Goal: Check status: Check status

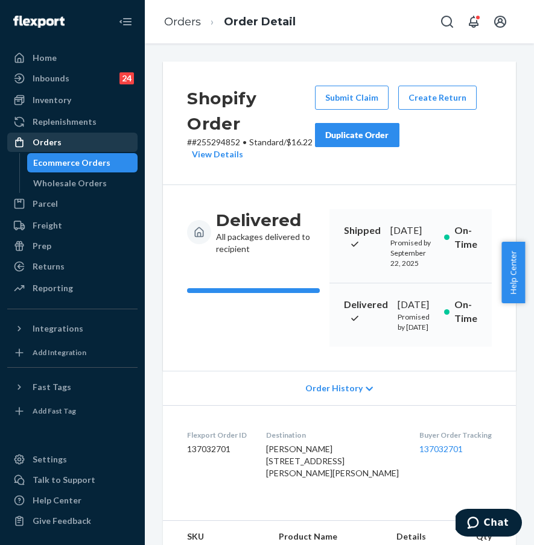
click at [56, 151] on link "Orders" at bounding box center [72, 142] width 130 height 19
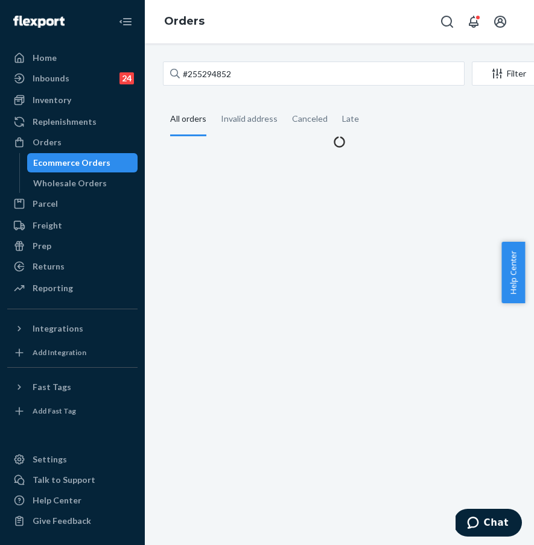
click at [223, 90] on div "#255294852 Filter Import Orders Create order Ecommerce order Removal order All …" at bounding box center [339, 105] width 371 height 86
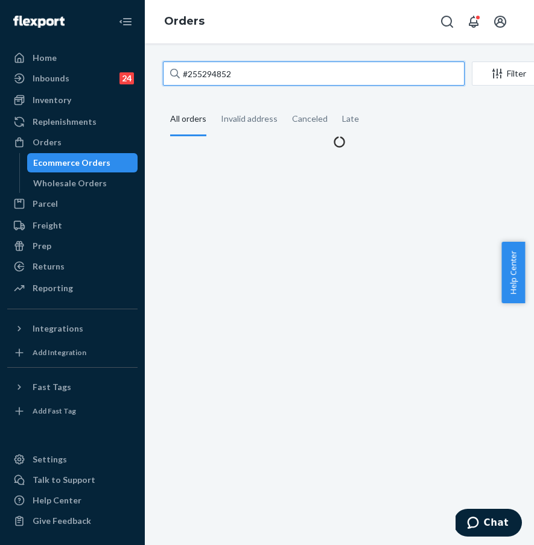
drag, startPoint x: 266, startPoint y: 72, endPoint x: 155, endPoint y: 65, distance: 110.6
click at [156, 65] on div "#255294852 Filter Import Orders Create order Ecommerce order Removal order All …" at bounding box center [339, 105] width 371 height 86
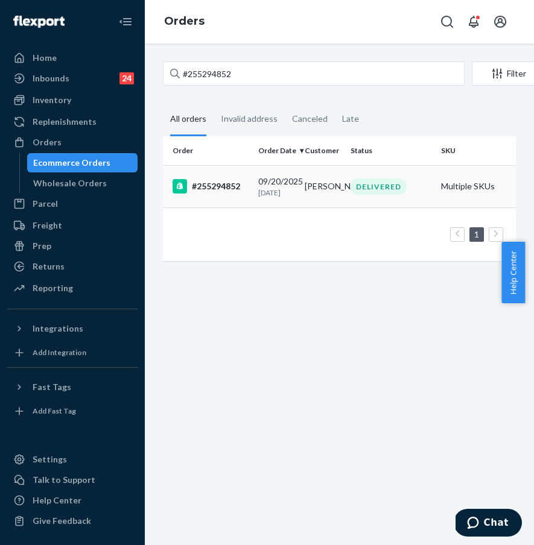
click at [230, 188] on div "#255294852" at bounding box center [211, 186] width 76 height 14
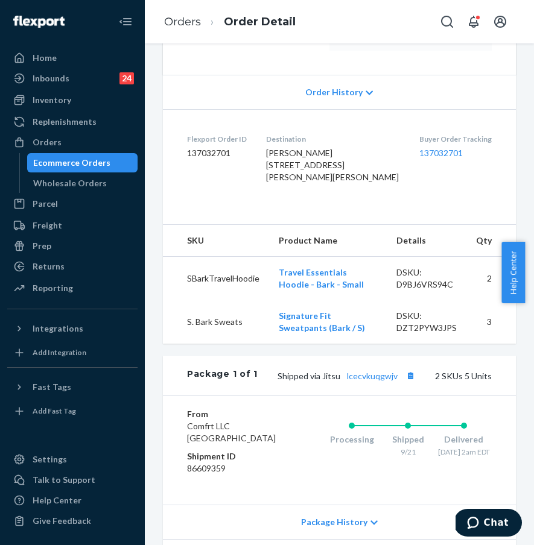
scroll to position [240, 0]
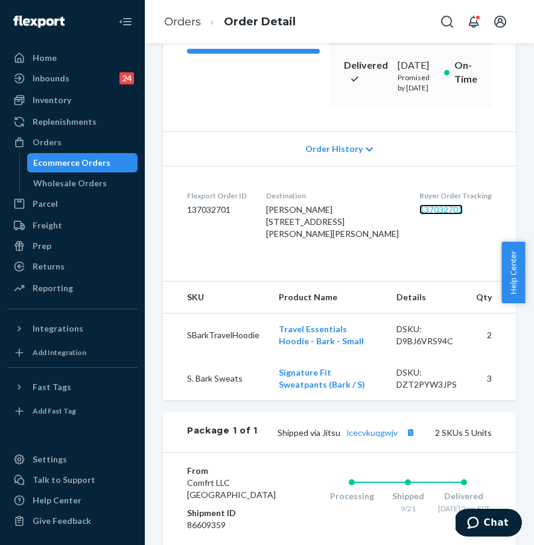
click at [423, 215] on link "137032701" at bounding box center [440, 210] width 43 height 10
click at [189, 19] on link "Orders" at bounding box center [182, 21] width 37 height 13
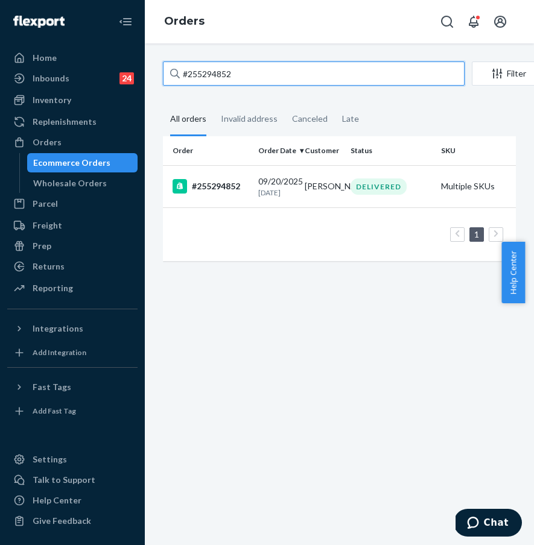
click at [230, 78] on input "#255294852" at bounding box center [314, 74] width 302 height 24
drag, startPoint x: 274, startPoint y: 75, endPoint x: 157, endPoint y: 69, distance: 117.2
click at [157, 69] on div "#255294852 Filter Import Orders Create order Ecommerce order Removal order All …" at bounding box center [339, 168] width 371 height 212
paste input "136636"
type input "#255136636"
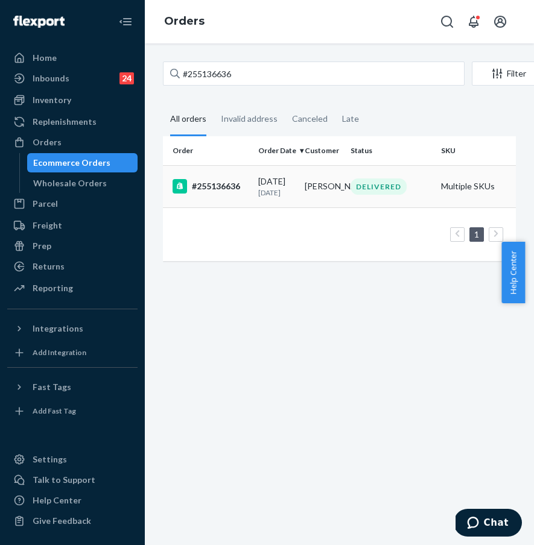
click at [216, 189] on div "#255136636" at bounding box center [211, 186] width 76 height 14
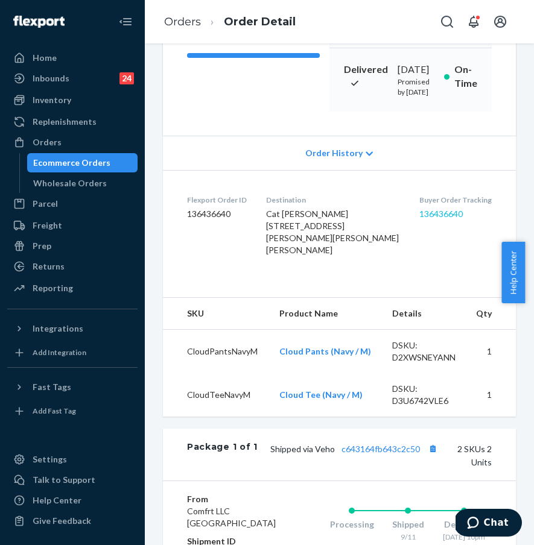
scroll to position [290, 0]
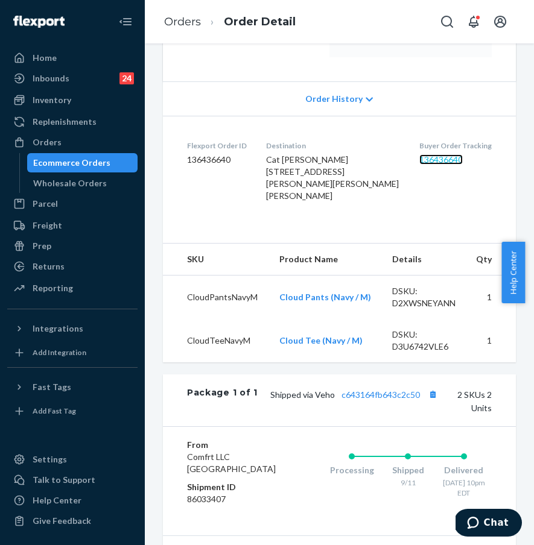
click at [427, 165] on link "136436640" at bounding box center [440, 159] width 43 height 10
drag, startPoint x: 285, startPoint y: 256, endPoint x: 275, endPoint y: 226, distance: 32.4
click at [285, 231] on dl "Flexport Order ID 136436640 Destination Cat [PERSON_NAME] [STREET_ADDRESS][PERS…" at bounding box center [339, 173] width 353 height 115
drag, startPoint x: 272, startPoint y: 204, endPoint x: 354, endPoint y: 217, distance: 83.7
click at [354, 217] on dl "Flexport Order ID 136436640 Destination Cat [PERSON_NAME] [STREET_ADDRESS][PERS…" at bounding box center [339, 173] width 353 height 115
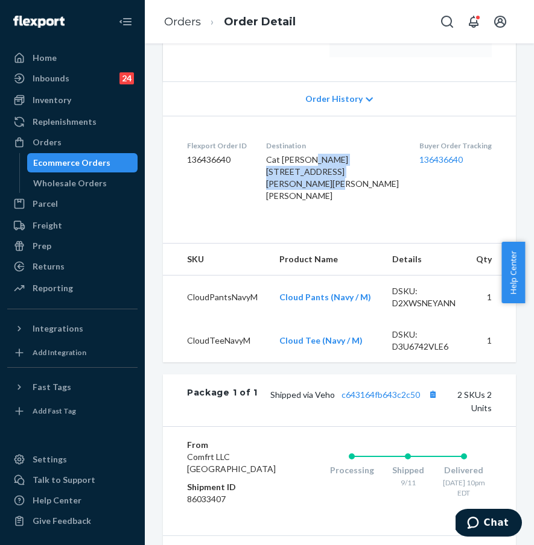
copy span "[STREET_ADDRESS][PERSON_NAME][PERSON_NAME]"
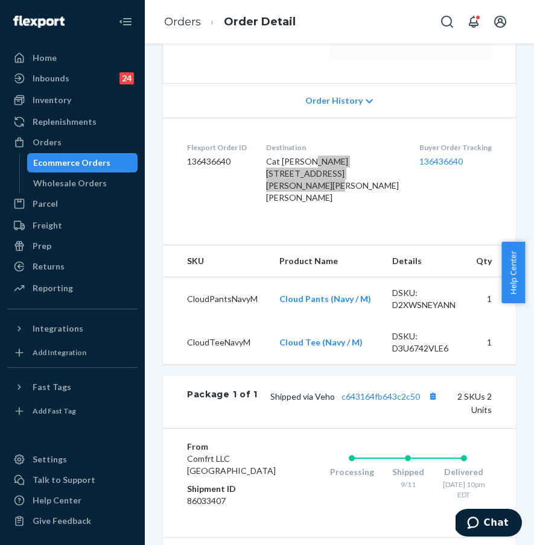
scroll to position [287, 0]
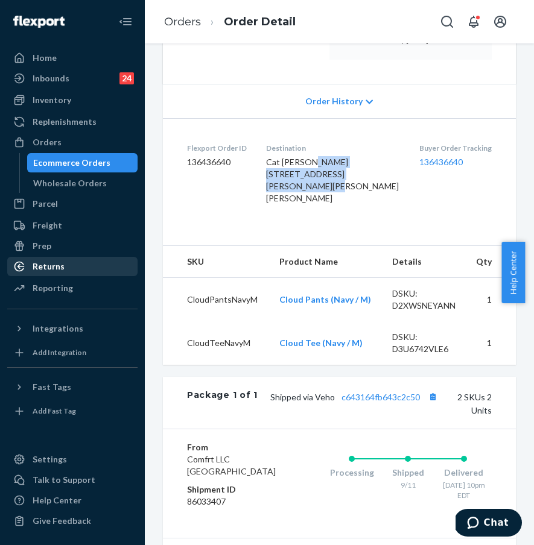
click at [53, 267] on div "Returns" at bounding box center [49, 267] width 32 height 12
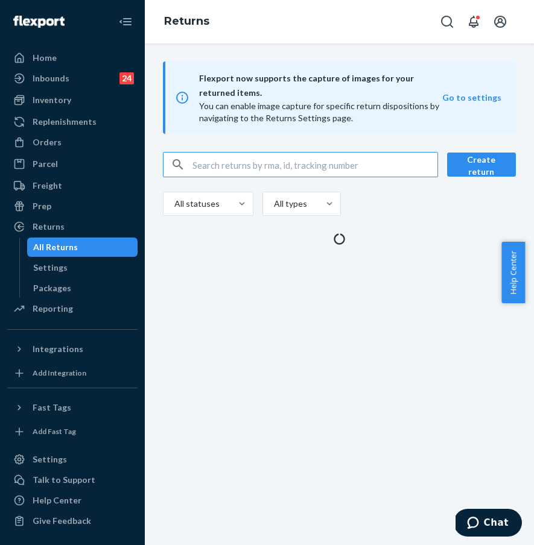
click at [264, 166] on input "text" at bounding box center [314, 165] width 245 height 24
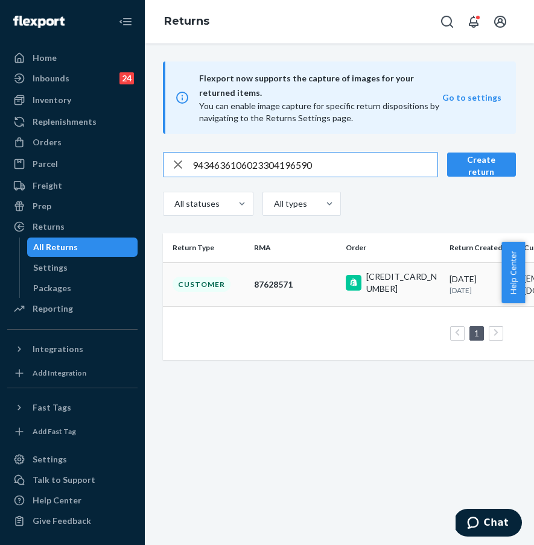
type input "9434636106023304196590"
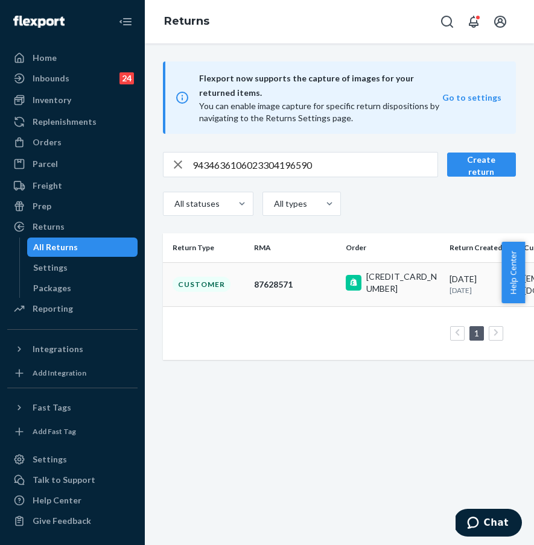
click at [227, 288] on td "Customer" at bounding box center [206, 284] width 86 height 44
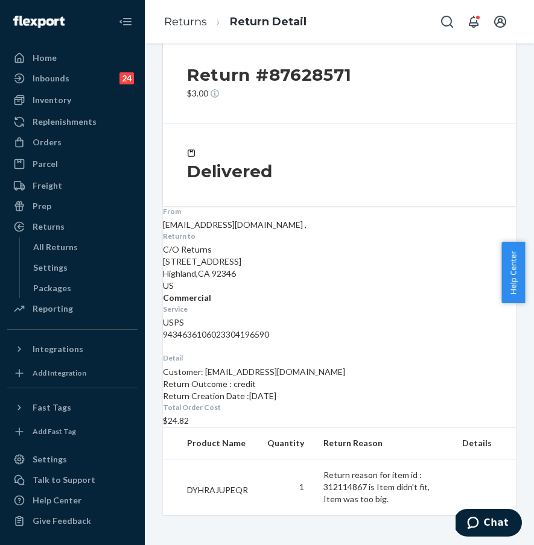
scroll to position [61, 0]
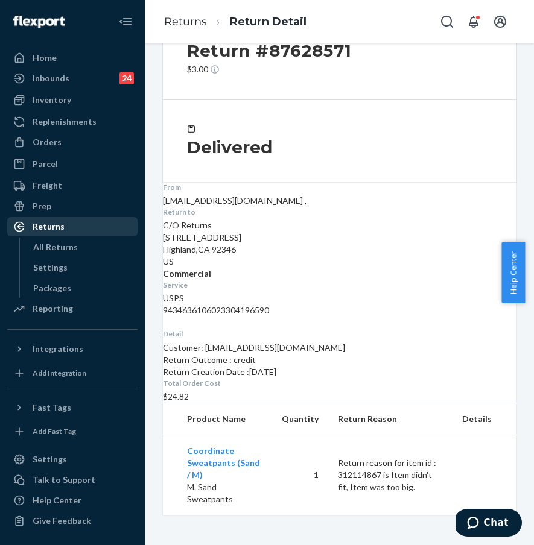
click at [78, 231] on div "Returns" at bounding box center [72, 226] width 128 height 17
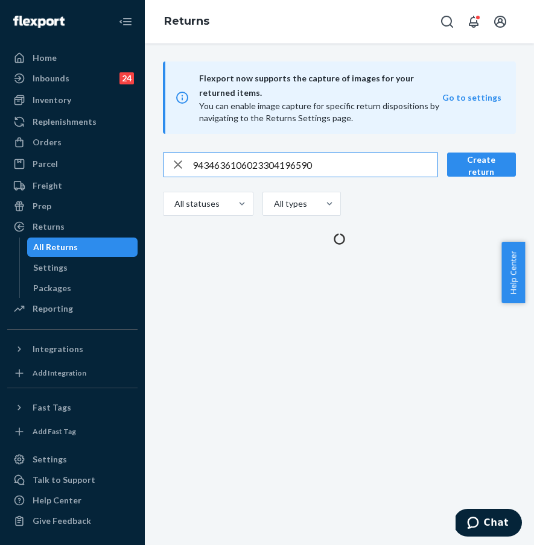
click at [302, 168] on input "9434636106023304196590" at bounding box center [314, 165] width 245 height 24
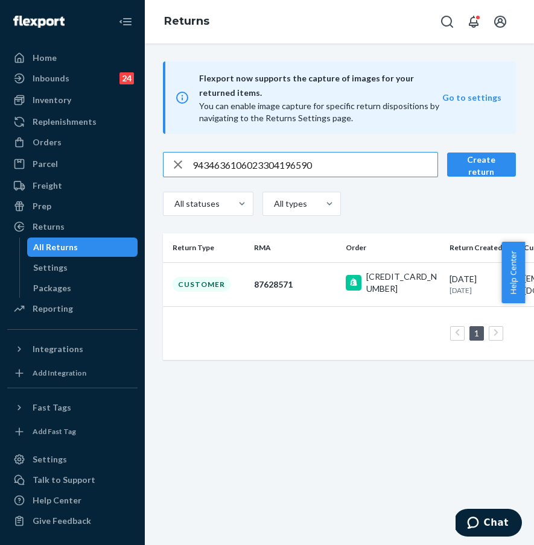
drag, startPoint x: 328, startPoint y: 164, endPoint x: 176, endPoint y: 164, distance: 152.1
click at [176, 164] on div "9434636106023304196590" at bounding box center [301, 165] width 274 height 24
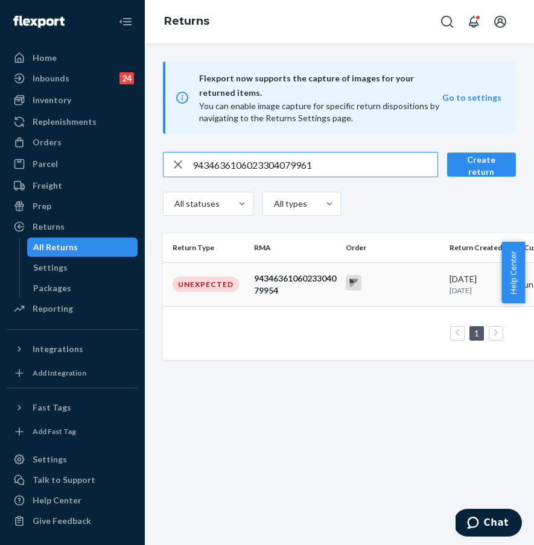
type input "9434636106023304079961"
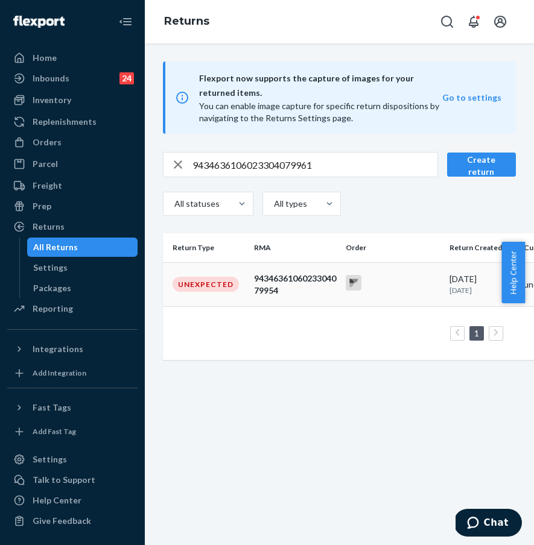
click at [217, 279] on div "Unexpected" at bounding box center [206, 284] width 66 height 15
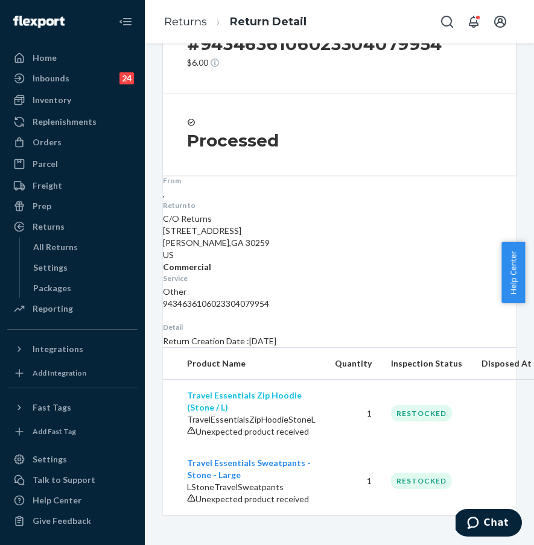
scroll to position [154, 0]
